Goal: Information Seeking & Learning: Learn about a topic

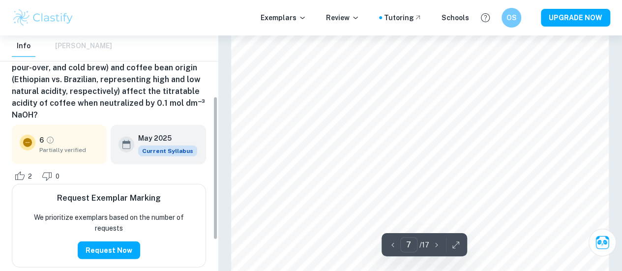
scroll to position [3252, 0]
type input "11"
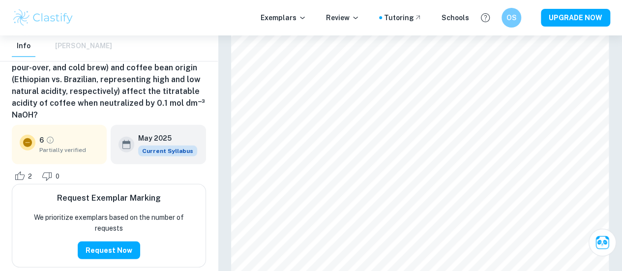
click at [58, 15] on img at bounding box center [43, 18] width 62 height 20
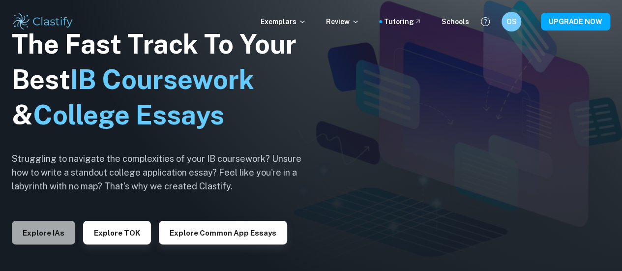
click at [52, 231] on button "Explore IAs" at bounding box center [43, 233] width 63 height 24
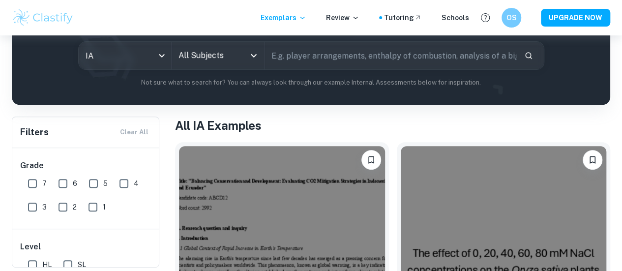
scroll to position [117, 0]
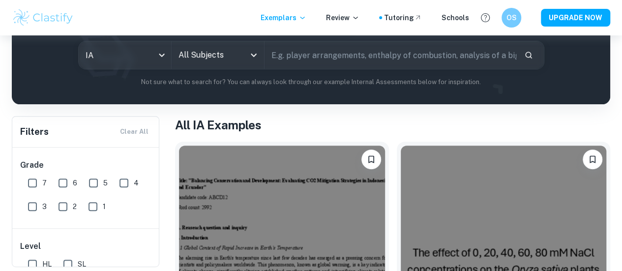
click at [321, 62] on input "text" at bounding box center [391, 55] width 252 height 28
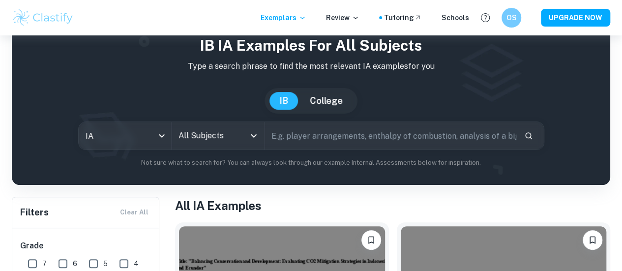
scroll to position [0, 0]
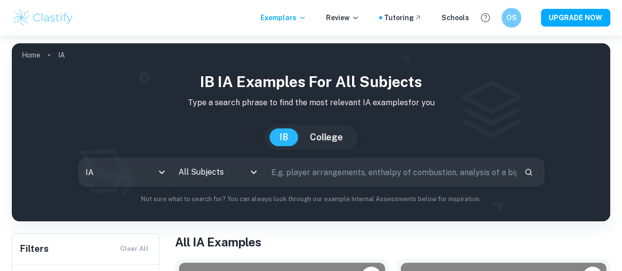
click at [348, 173] on input "text" at bounding box center [391, 172] width 252 height 28
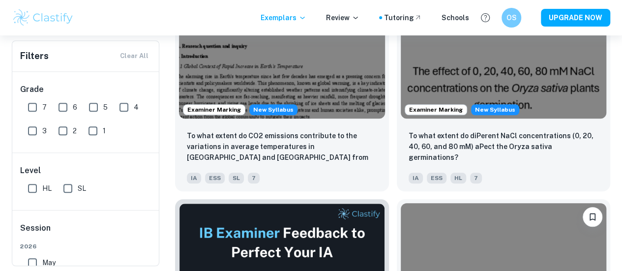
scroll to position [299, 0]
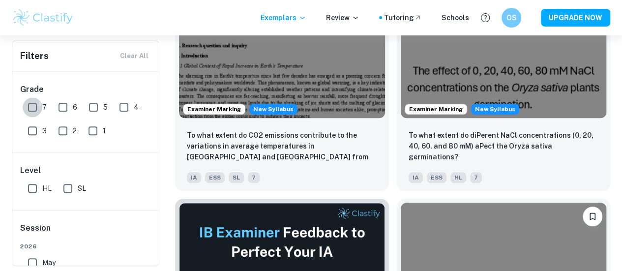
click at [36, 102] on input "7" at bounding box center [33, 107] width 20 height 20
checkbox input "true"
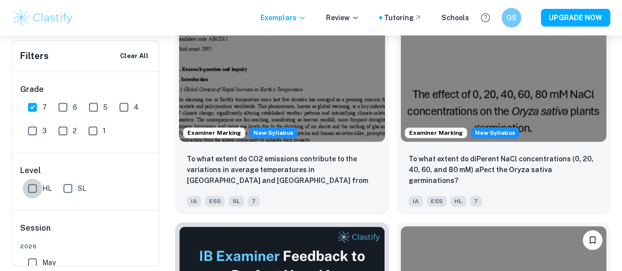
click at [33, 182] on input "HL" at bounding box center [33, 189] width 20 height 20
checkbox input "true"
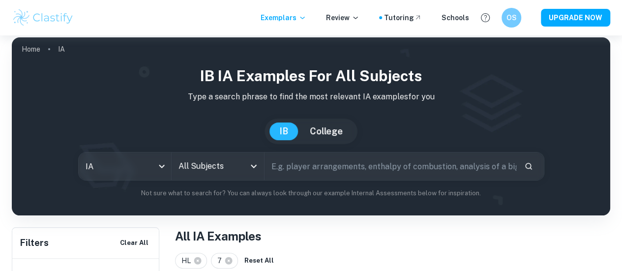
scroll to position [6, 0]
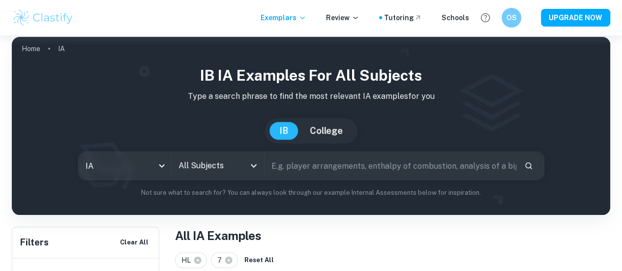
click at [237, 166] on input "All Subjects" at bounding box center [210, 165] width 69 height 19
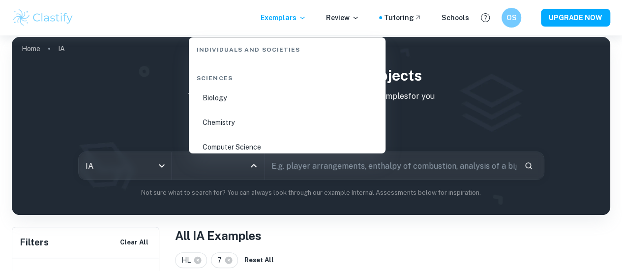
scroll to position [1507, 0]
click at [226, 117] on li "Chemistry" at bounding box center [287, 123] width 189 height 23
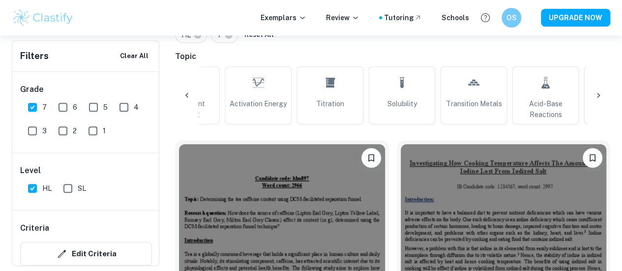
scroll to position [0, 836]
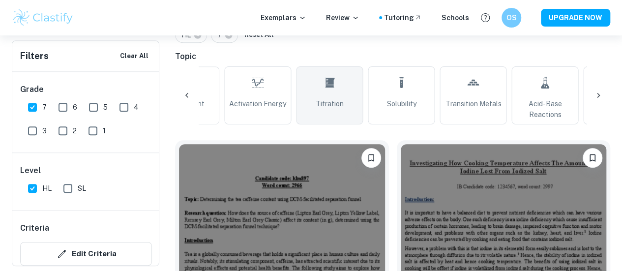
click at [341, 81] on link "Titration" at bounding box center [329, 95] width 67 height 58
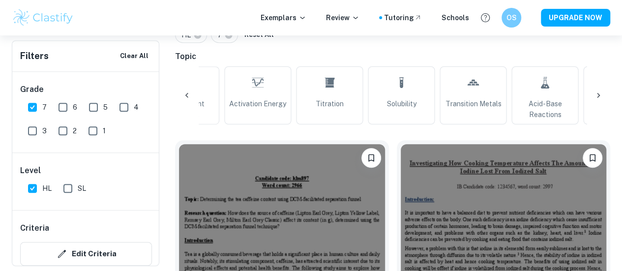
type input "Titration"
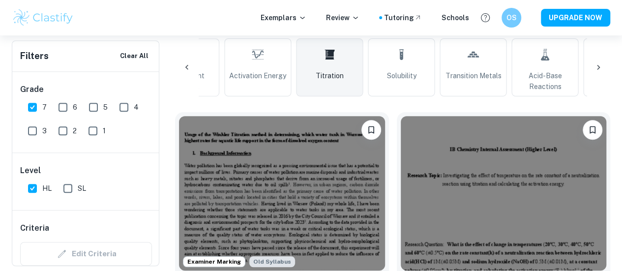
scroll to position [321, 0]
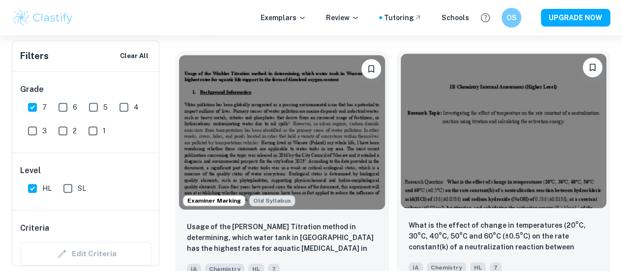
click at [397, 212] on div "What is the effect of change in temperatures (20°C, 30°C, 40°C, 50°C and 60°C (…" at bounding box center [504, 246] width 214 height 69
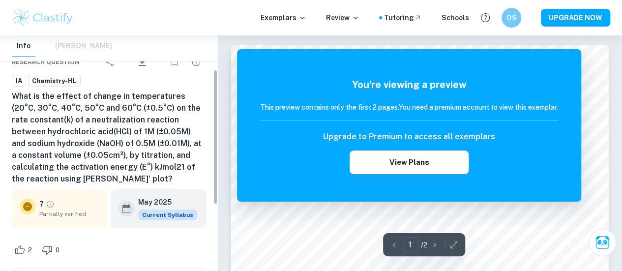
scroll to position [61, 0]
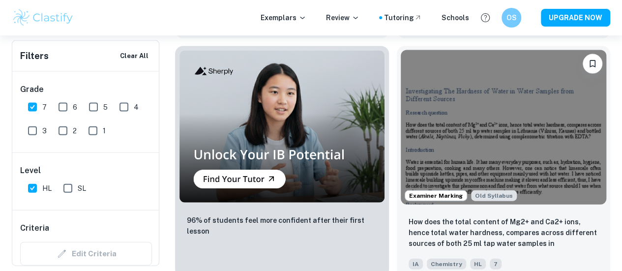
scroll to position [1044, 0]
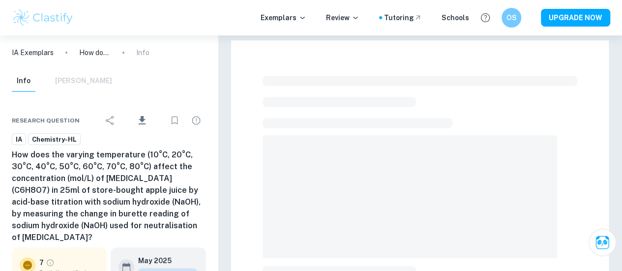
scroll to position [194, 0]
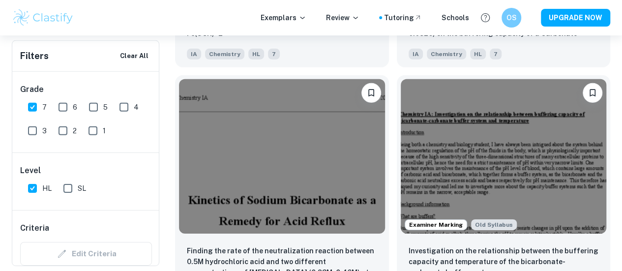
scroll to position [1589, 0]
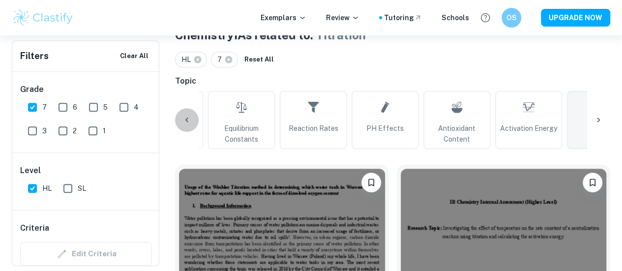
click at [189, 109] on div at bounding box center [187, 120] width 24 height 24
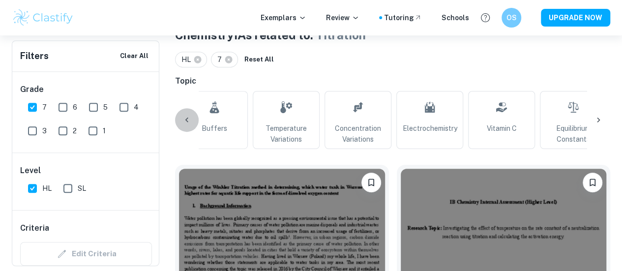
click at [189, 119] on icon at bounding box center [187, 120] width 10 height 10
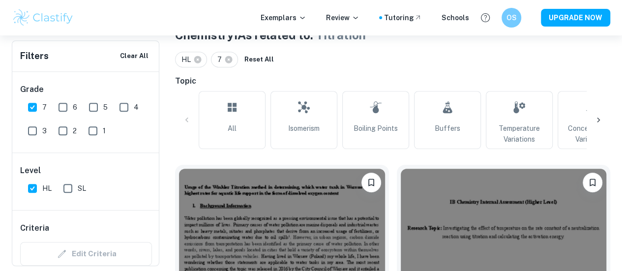
click at [188, 118] on div "All Isomerism Boiling Points Buffers Temperature Variations Concentration Varia…" at bounding box center [392, 120] width 435 height 58
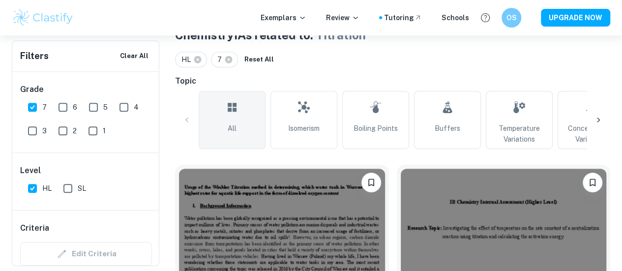
click at [243, 126] on link "All" at bounding box center [232, 120] width 67 height 58
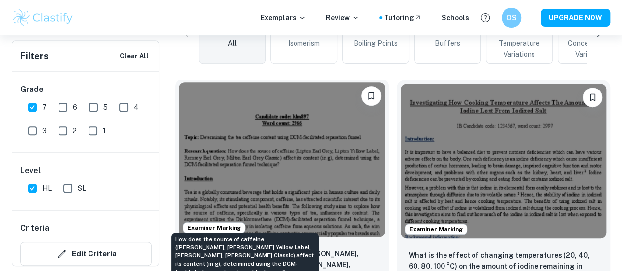
click at [266, 248] on p "How does the source of caffeine ([PERSON_NAME], [PERSON_NAME] Yellow Label, [PE…" at bounding box center [282, 264] width 190 height 33
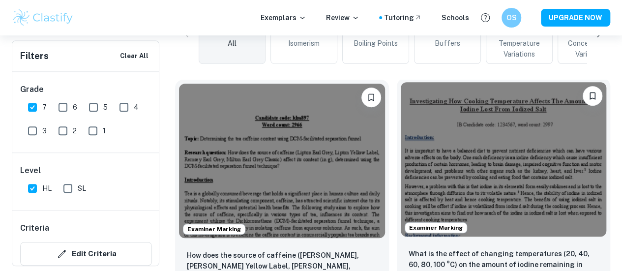
click at [401, 120] on img at bounding box center [504, 159] width 206 height 154
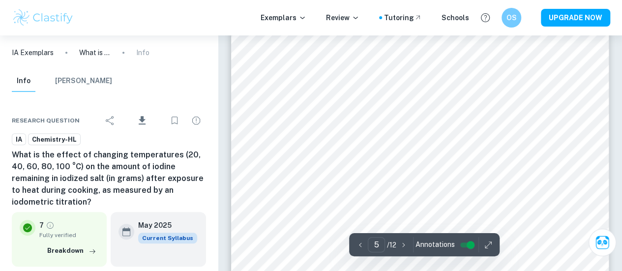
scroll to position [2175, 0]
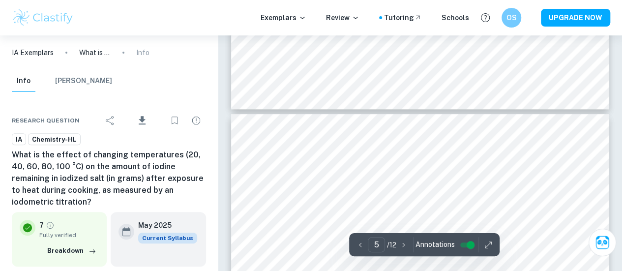
type input "4"
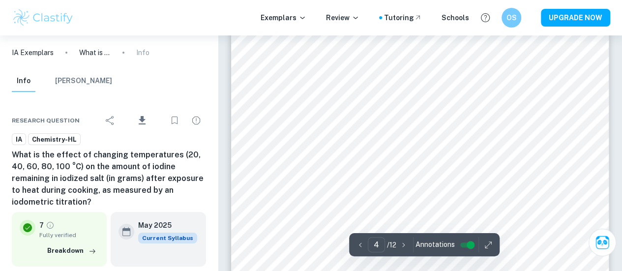
scroll to position [1645, 0]
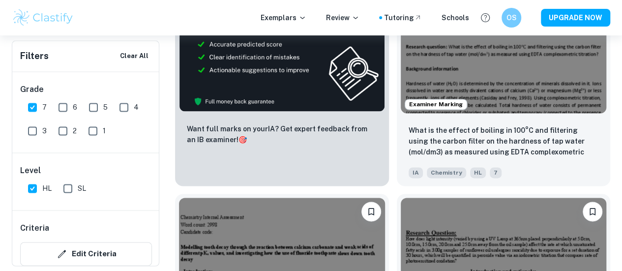
scroll to position [812, 0]
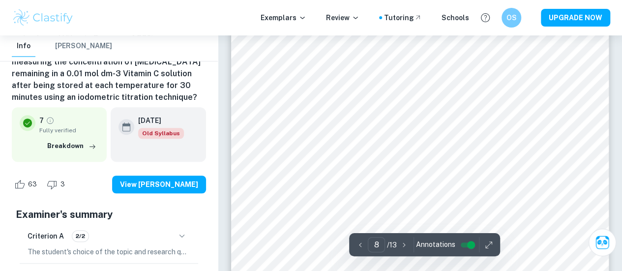
scroll to position [4020, 0]
type input "4"
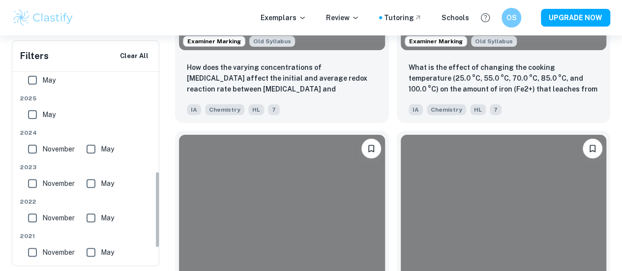
scroll to position [250, 0]
click at [31, 112] on input "May" at bounding box center [33, 114] width 20 height 20
checkbox input "true"
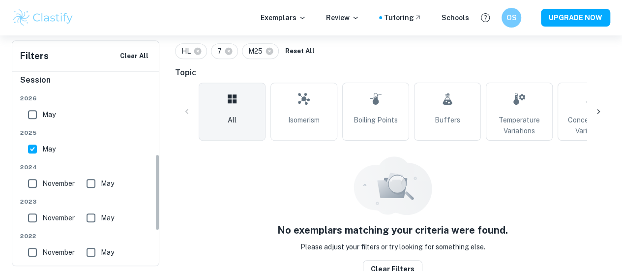
scroll to position [207, 0]
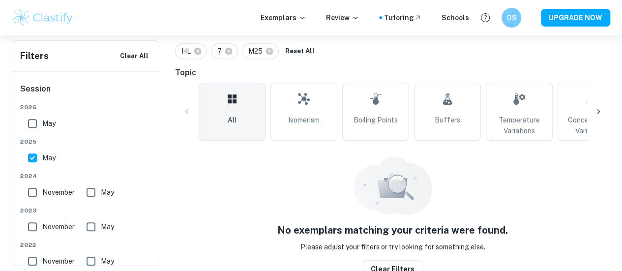
click at [32, 194] on input "November" at bounding box center [33, 193] width 20 height 20
checkbox input "true"
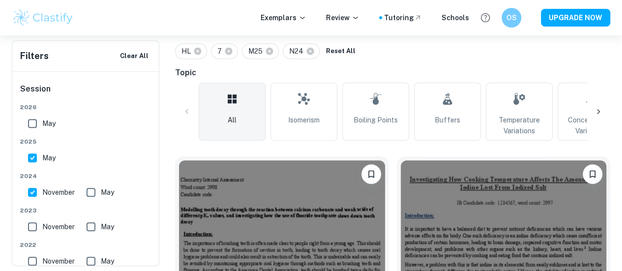
scroll to position [308, 0]
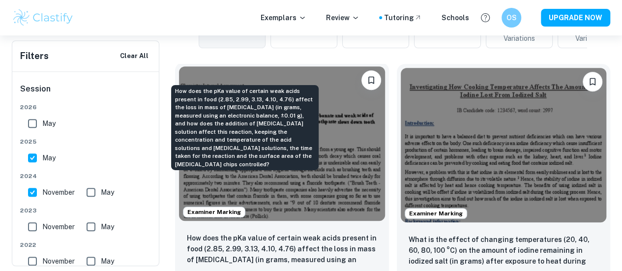
click at [230, 233] on p "How does the pKa value of certain weak acids present in food (2.85, 2.99, 3.13,…" at bounding box center [282, 249] width 190 height 33
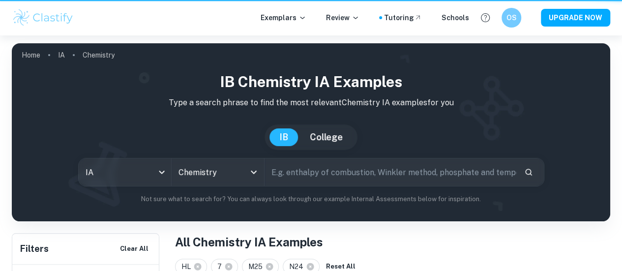
scroll to position [308, 0]
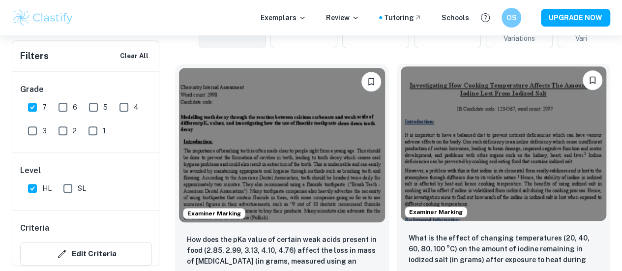
click at [405, 121] on img at bounding box center [504, 143] width 206 height 154
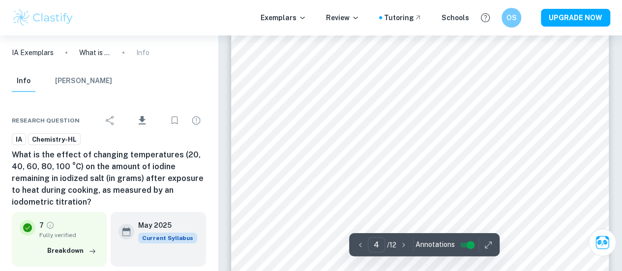
scroll to position [1671, 0]
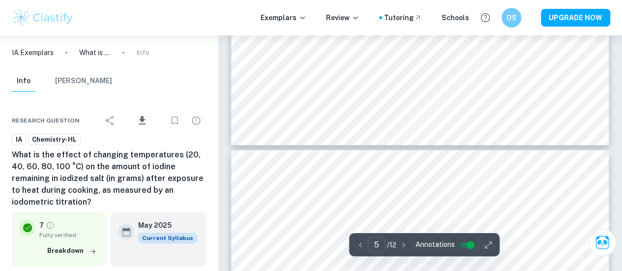
type input "4"
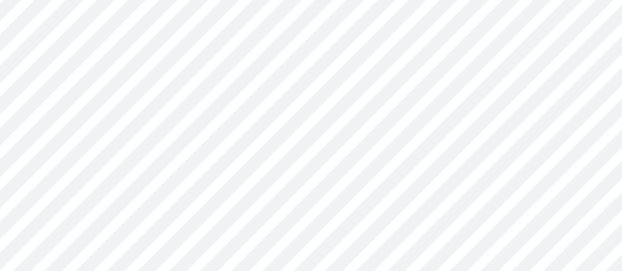
scroll to position [1629, 0]
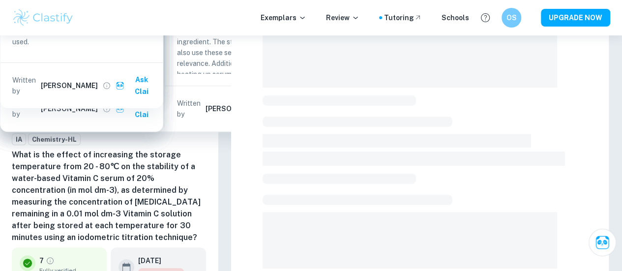
scroll to position [308, 0]
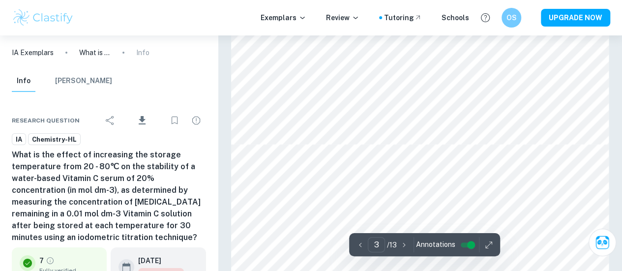
type input "4"
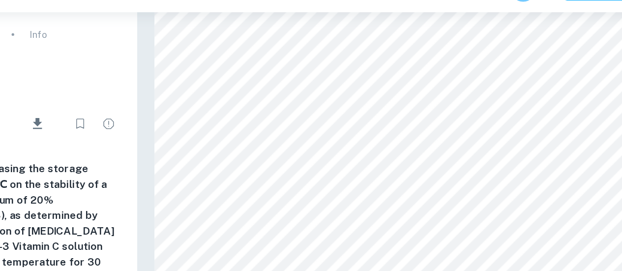
scroll to position [1768, 0]
